Goal: Task Accomplishment & Management: Manage account settings

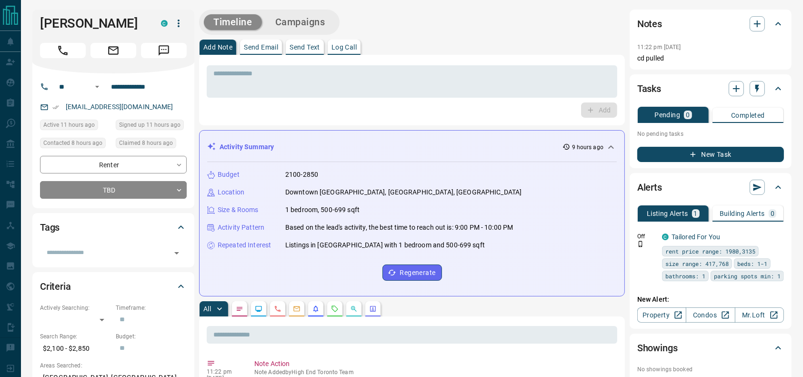
click at [60, 58] on button "Call" at bounding box center [63, 50] width 46 height 15
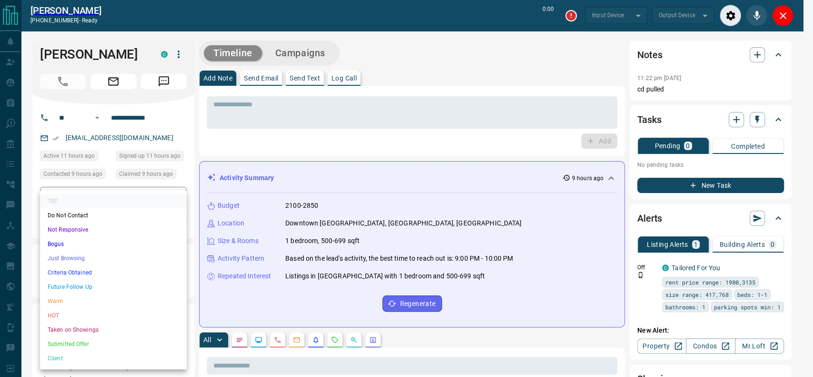
type input "*******"
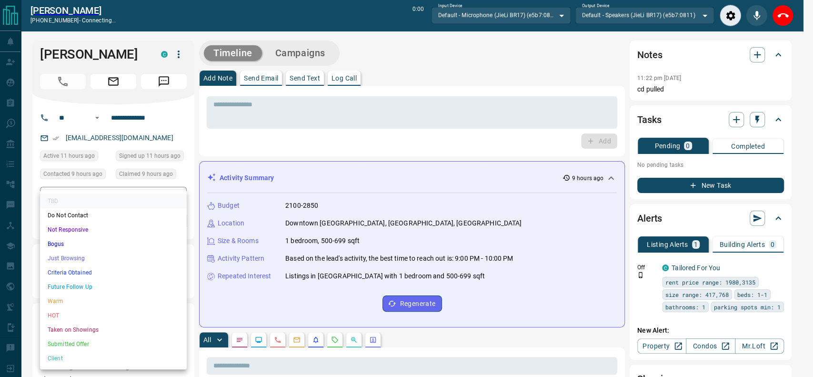
click at [62, 257] on li "Just Browsing" at bounding box center [113, 258] width 147 height 14
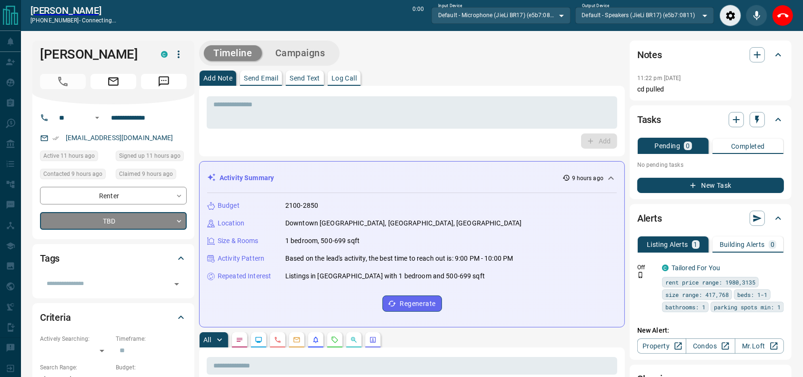
type input "*"
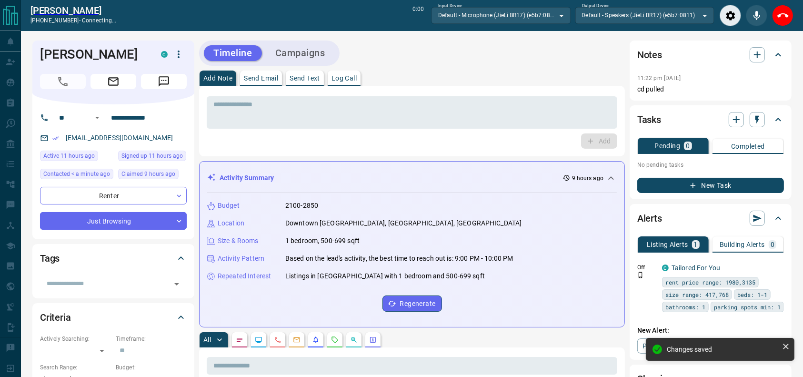
click at [472, 75] on div "Add Note Send Email Send Text Log Call" at bounding box center [412, 77] width 426 height 15
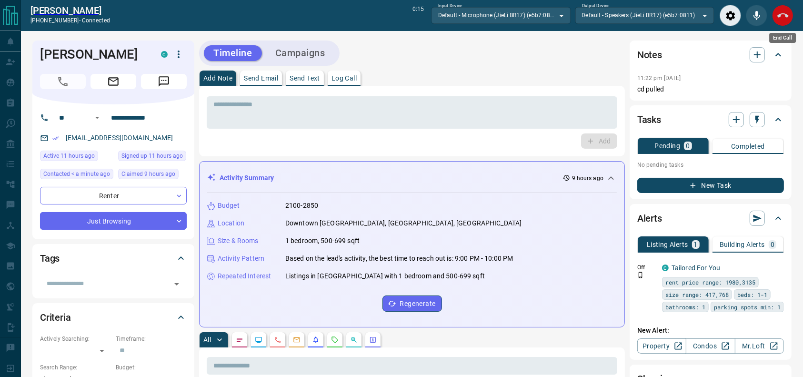
click at [789, 20] on button "End Call" at bounding box center [782, 15] width 21 height 21
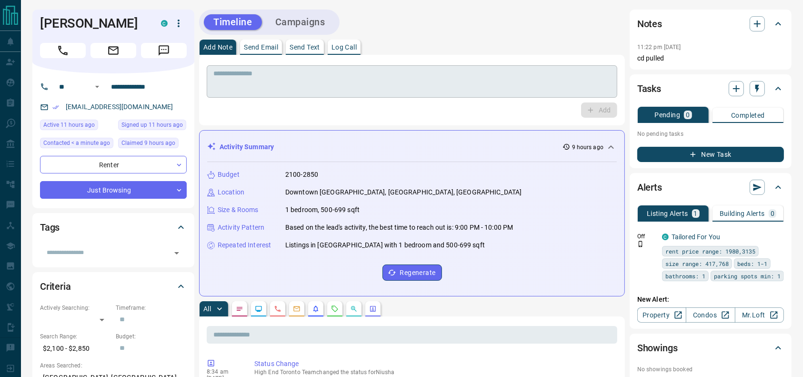
click at [488, 75] on textarea at bounding box center [411, 82] width 397 height 24
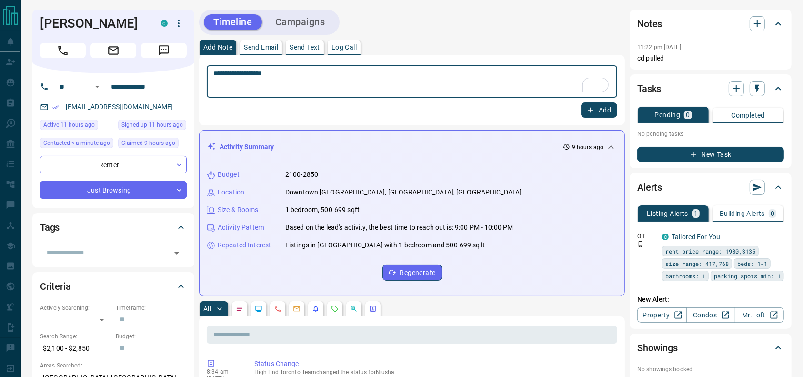
type textarea "**********"
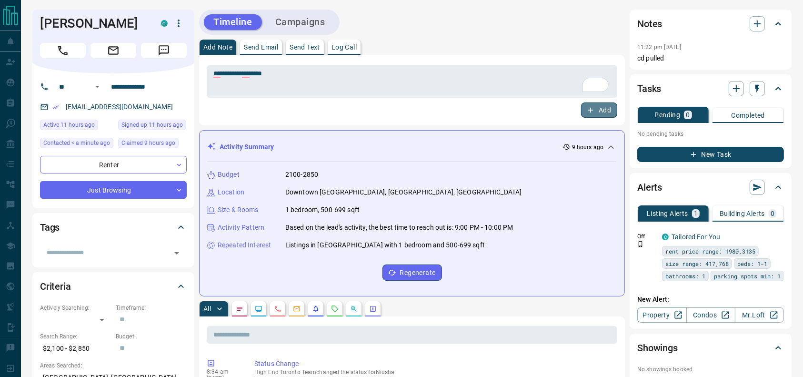
click at [589, 110] on icon "button" at bounding box center [590, 110] width 5 height 5
drag, startPoint x: 278, startPoint y: 48, endPoint x: 278, endPoint y: 40, distance: 7.2
click at [278, 48] on p "Send Email" at bounding box center [261, 47] width 34 height 7
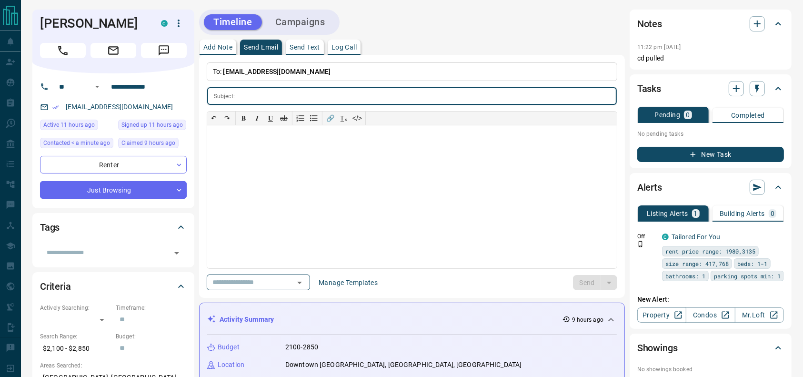
click at [283, 25] on button "Campaigns" at bounding box center [300, 22] width 69 height 16
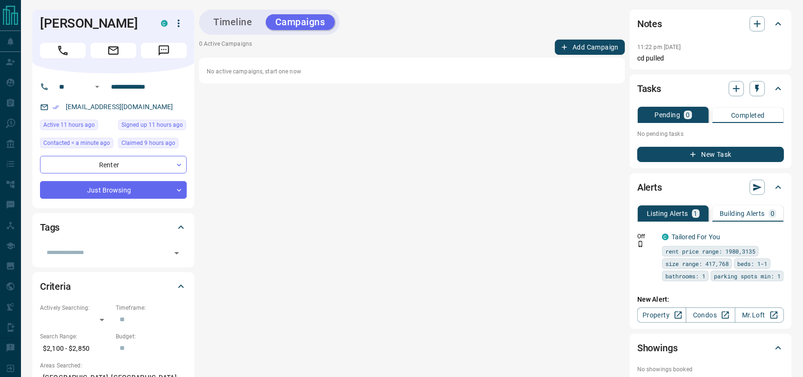
click at [611, 47] on button "Add Campaign" at bounding box center [590, 47] width 70 height 15
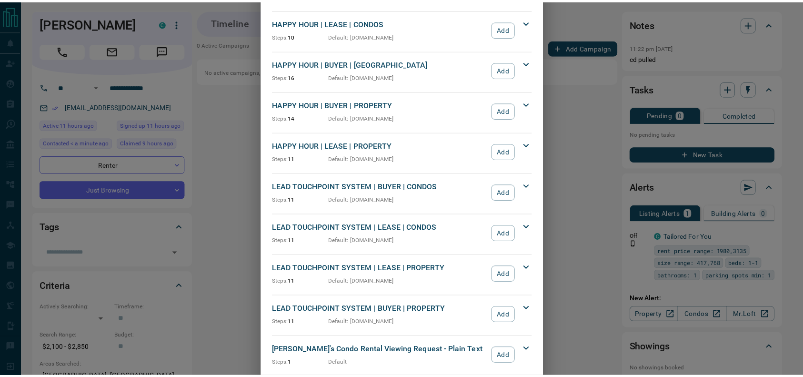
scroll to position [153, 0]
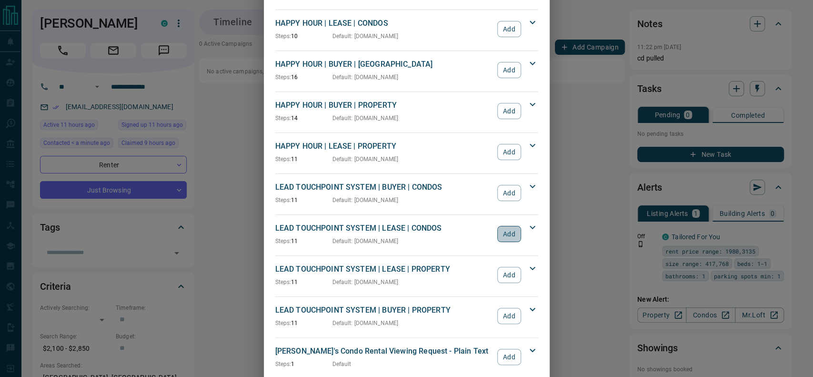
click at [508, 230] on button "Add" at bounding box center [508, 234] width 23 height 16
